Goal: Find specific page/section: Find specific page/section

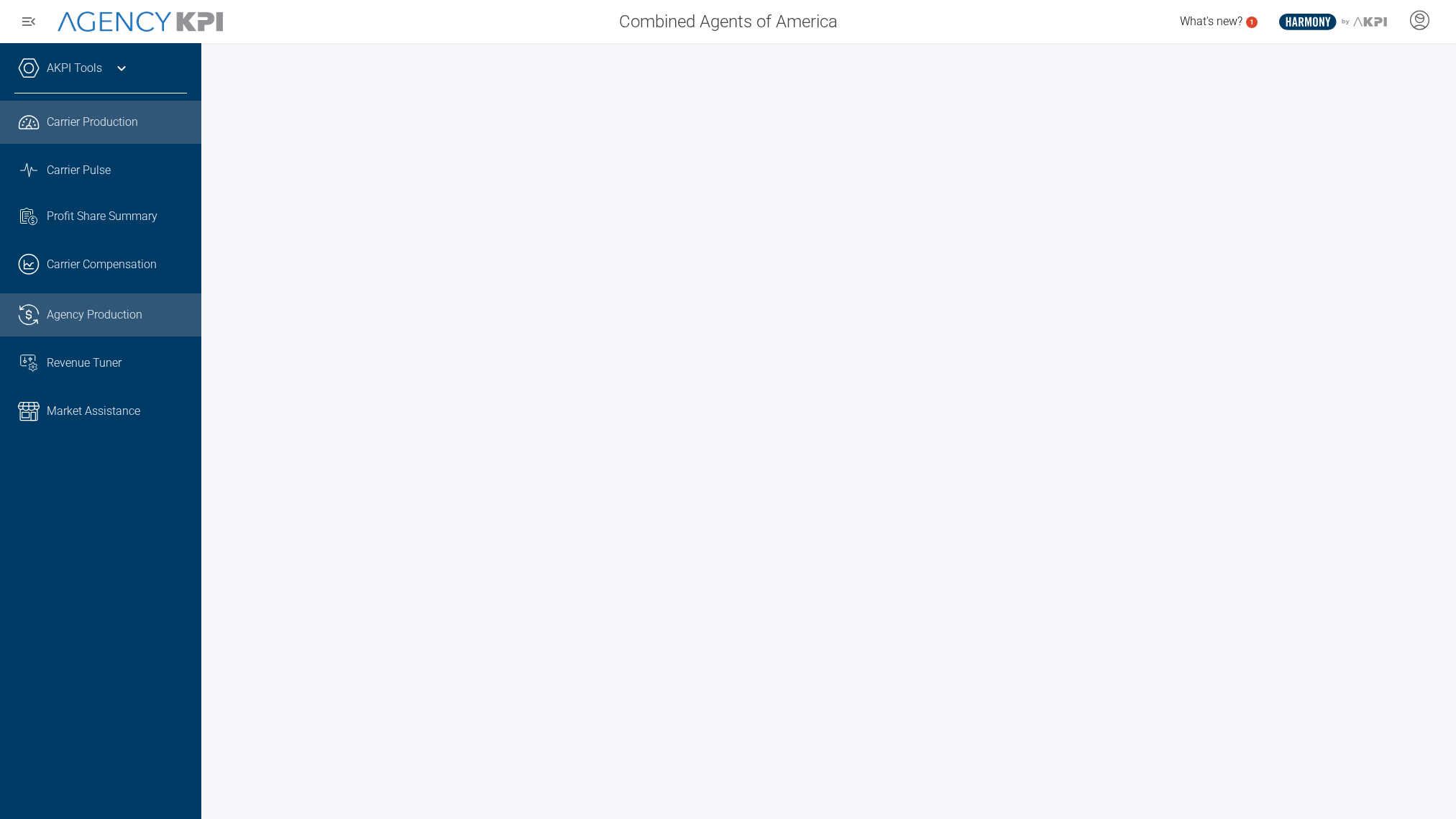
click at [132, 312] on span "Agency Production" at bounding box center [94, 314] width 96 height 18
click at [112, 122] on span "Carrier Production" at bounding box center [92, 122] width 91 height 18
click at [71, 312] on span "Agency Production" at bounding box center [94, 314] width 96 height 18
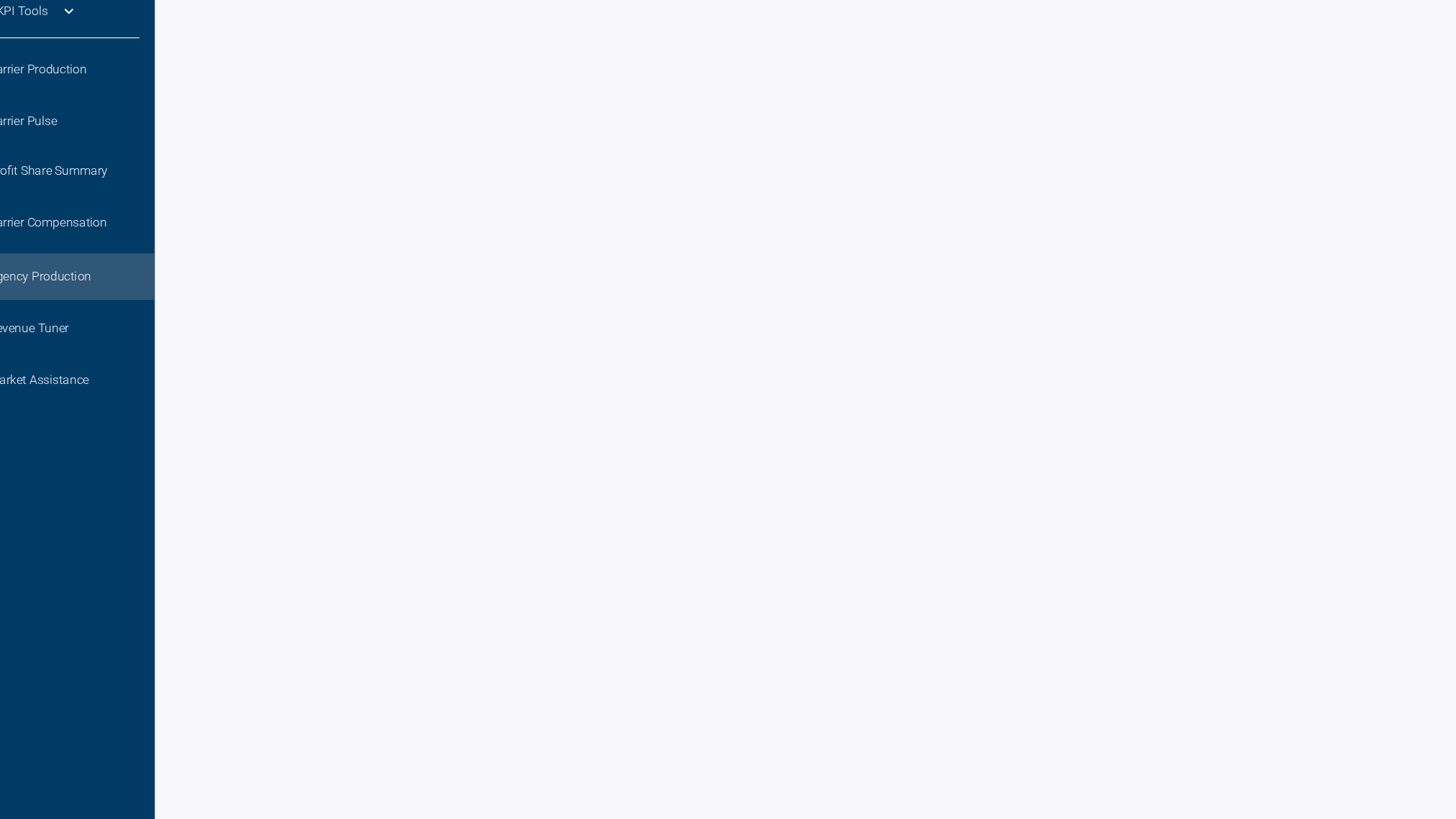
click at [115, 314] on span "Agency Production" at bounding box center [94, 314] width 96 height 18
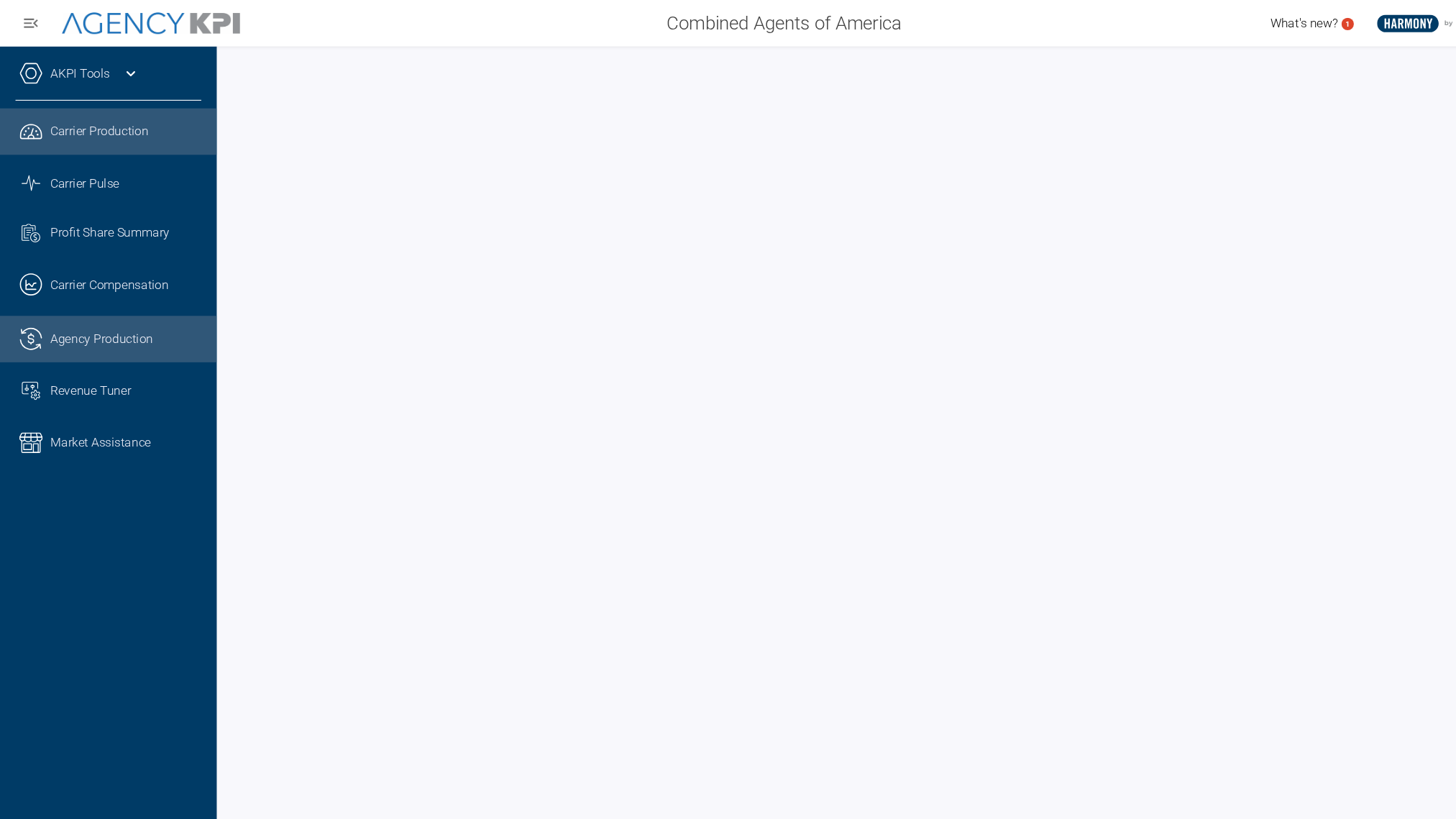
click at [65, 310] on span "Agency Production" at bounding box center [94, 314] width 96 height 18
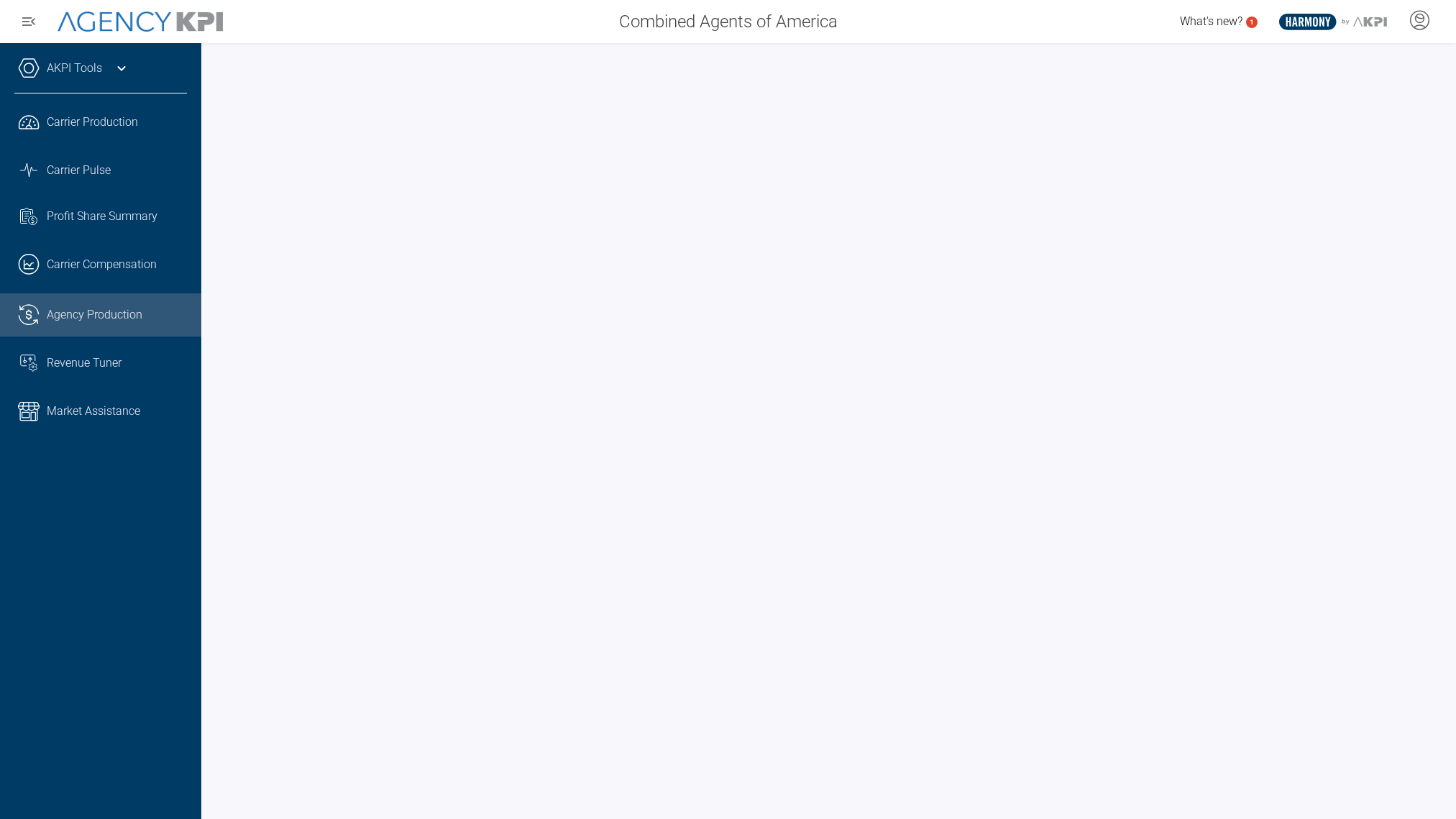
click at [74, 313] on span "Agency Production" at bounding box center [94, 314] width 96 height 18
